Goal: Contribute content: Add original content to the website for others to see

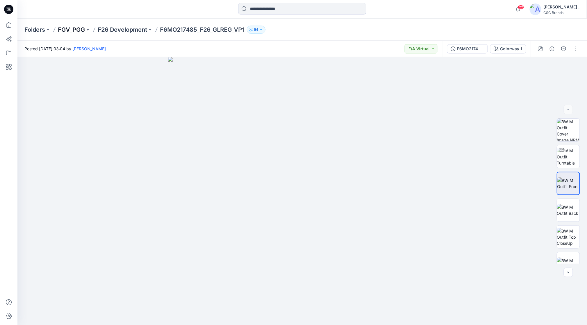
click at [77, 31] on p "FGV_PGG" at bounding box center [71, 30] width 27 height 8
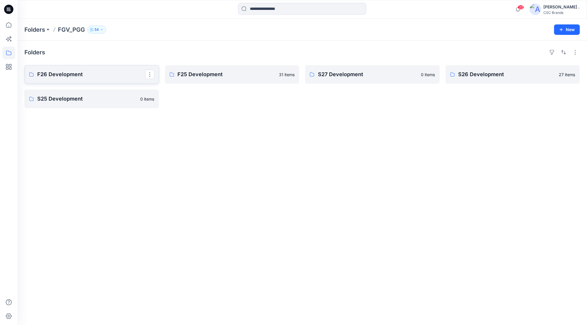
click at [104, 74] on p "F26 Development" at bounding box center [91, 74] width 108 height 8
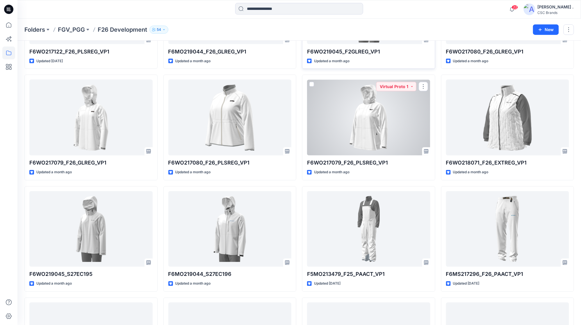
scroll to position [329, 0]
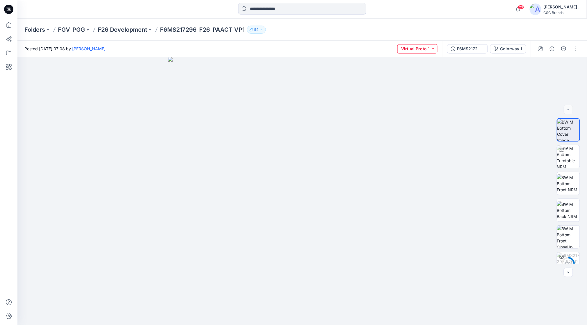
click at [429, 50] on button "Virtual Proto 1" at bounding box center [417, 48] width 40 height 9
click at [415, 88] on p "Virtual Proto 2" at bounding box center [409, 89] width 27 height 8
click at [466, 48] on div "F6MS217296_F26_PAACT_VP2" at bounding box center [470, 49] width 27 height 6
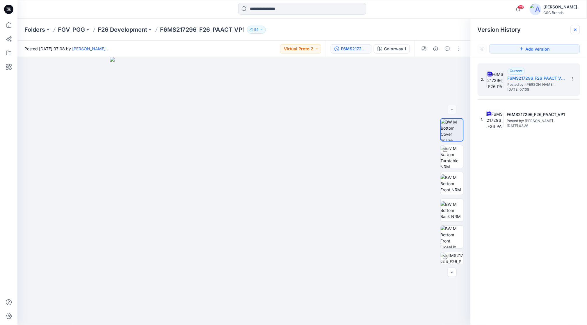
click at [575, 33] on div at bounding box center [575, 29] width 9 height 9
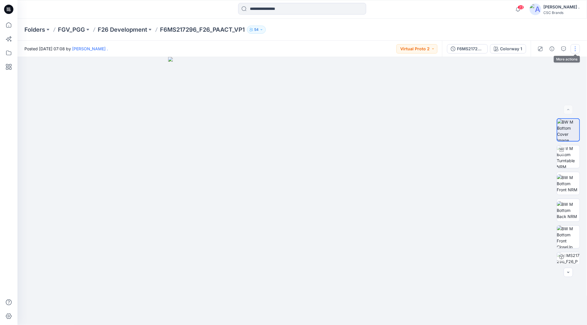
click at [575, 49] on button "button" at bounding box center [575, 48] width 9 height 9
click at [545, 77] on button "Edit" at bounding box center [551, 78] width 54 height 11
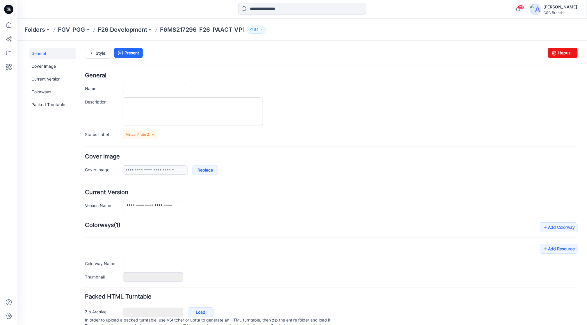
type input "**********"
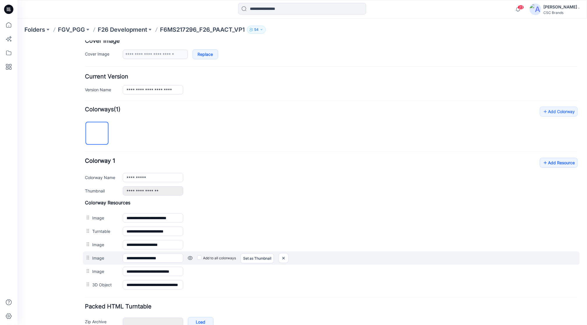
scroll to position [152, 0]
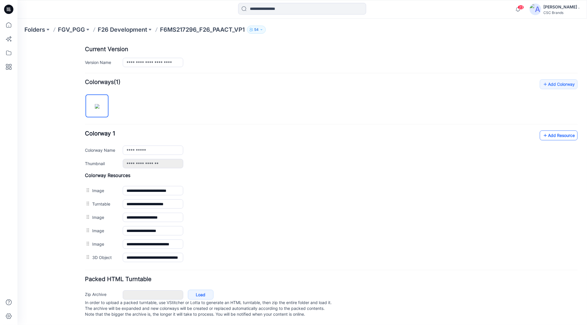
click at [555, 130] on link "Add Resource" at bounding box center [558, 135] width 38 height 10
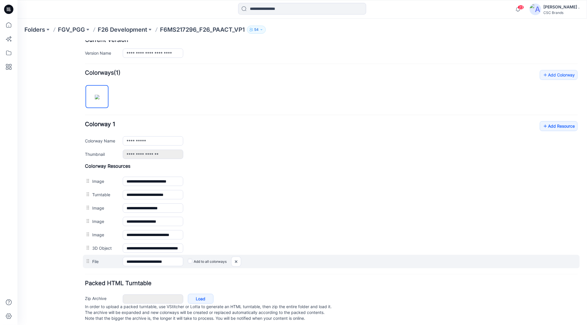
click at [187, 263] on div "Add to all colorways" at bounding box center [380, 261] width 394 height 9
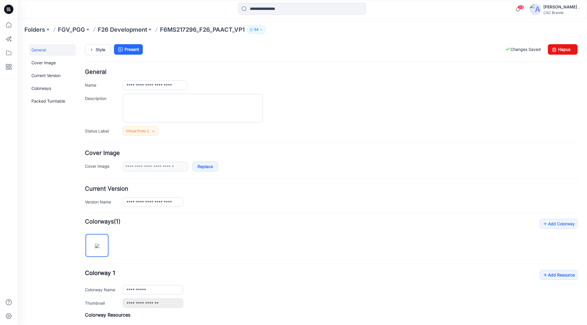
scroll to position [0, 0]
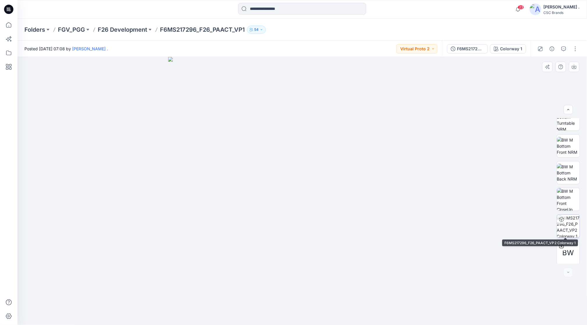
scroll to position [38, 0]
click at [574, 49] on button "button" at bounding box center [575, 48] width 9 height 9
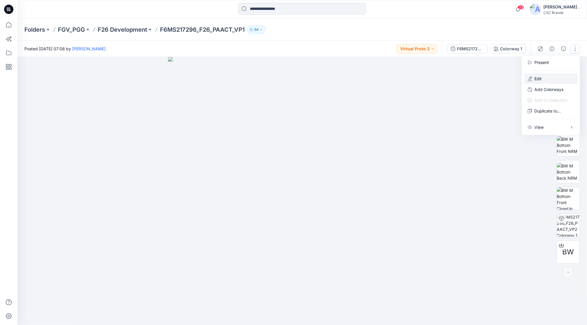
click at [551, 78] on button "Edit" at bounding box center [551, 78] width 54 height 11
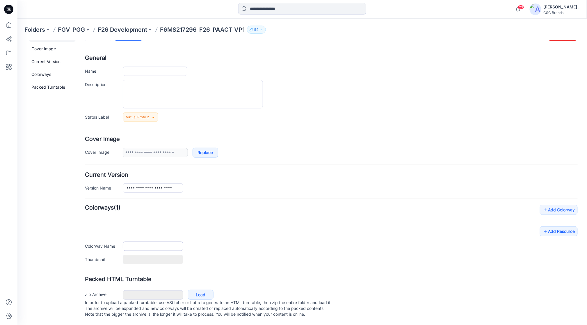
type input "**********"
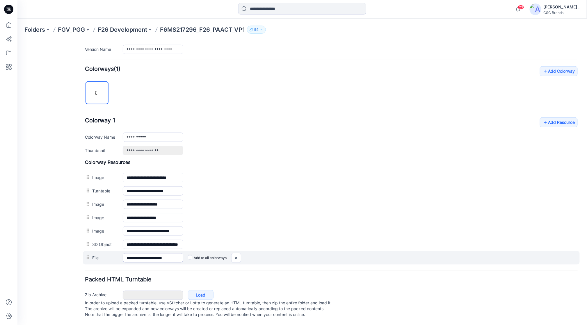
scroll to position [166, 0]
click at [238, 253] on img at bounding box center [235, 258] width 9 height 10
drag, startPoint x: 236, startPoint y: 253, endPoint x: 359, endPoint y: 74, distance: 216.6
click at [236, 253] on img at bounding box center [235, 258] width 9 height 10
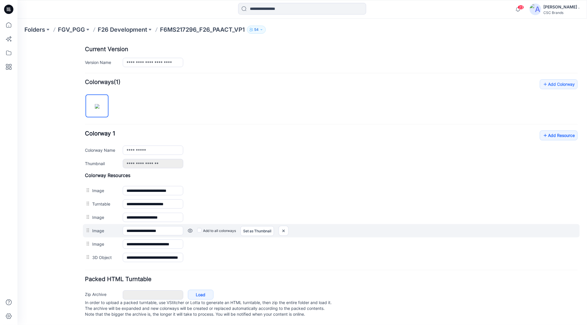
scroll to position [152, 0]
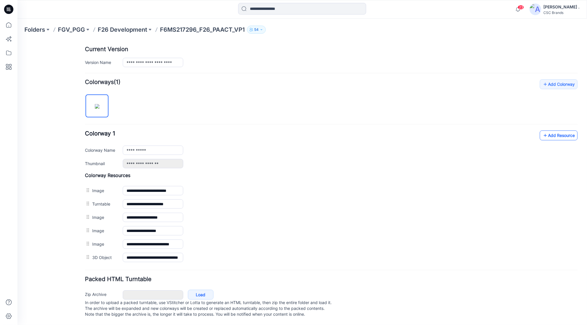
click at [556, 130] on link "Add Resource" at bounding box center [558, 135] width 38 height 10
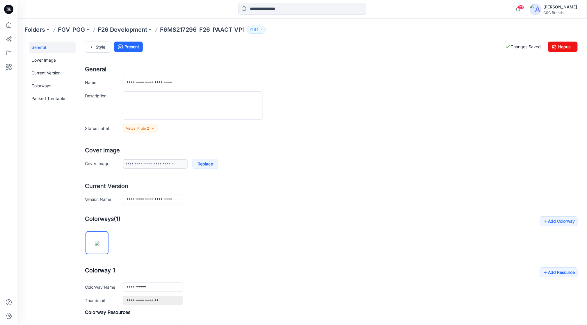
scroll to position [0, 0]
